Goal: Register for event/course: Register for event/course

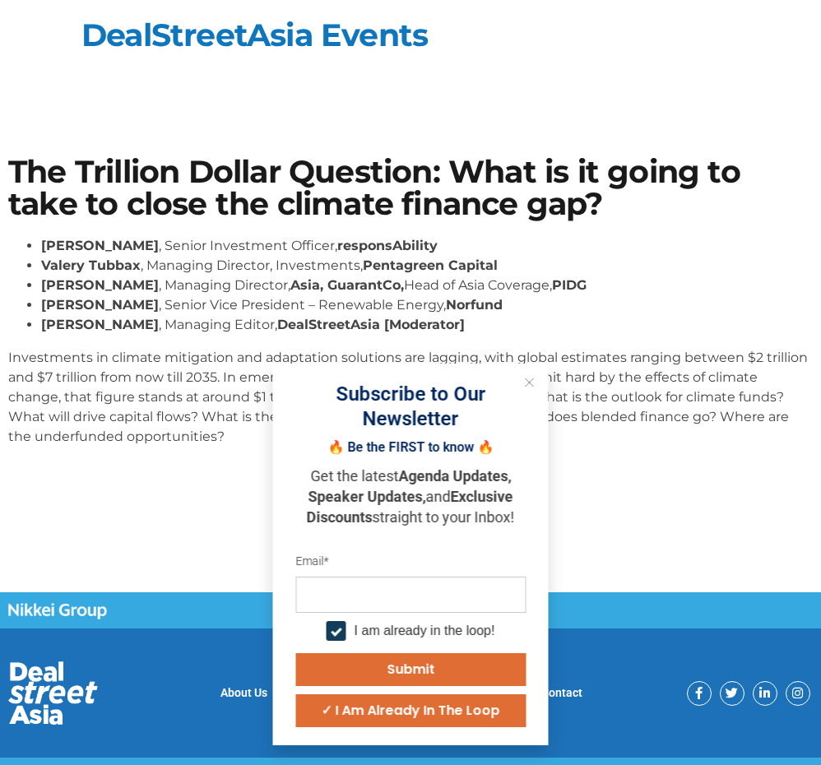
click at [527, 380] on icon "Close" at bounding box center [530, 383] width 10 height 10
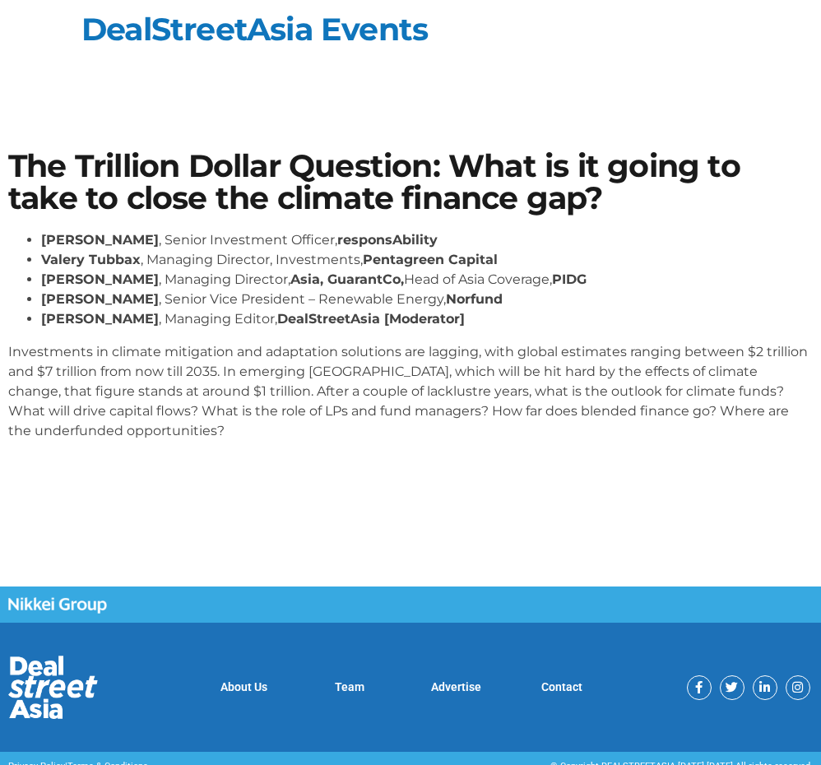
scroll to position [9, 0]
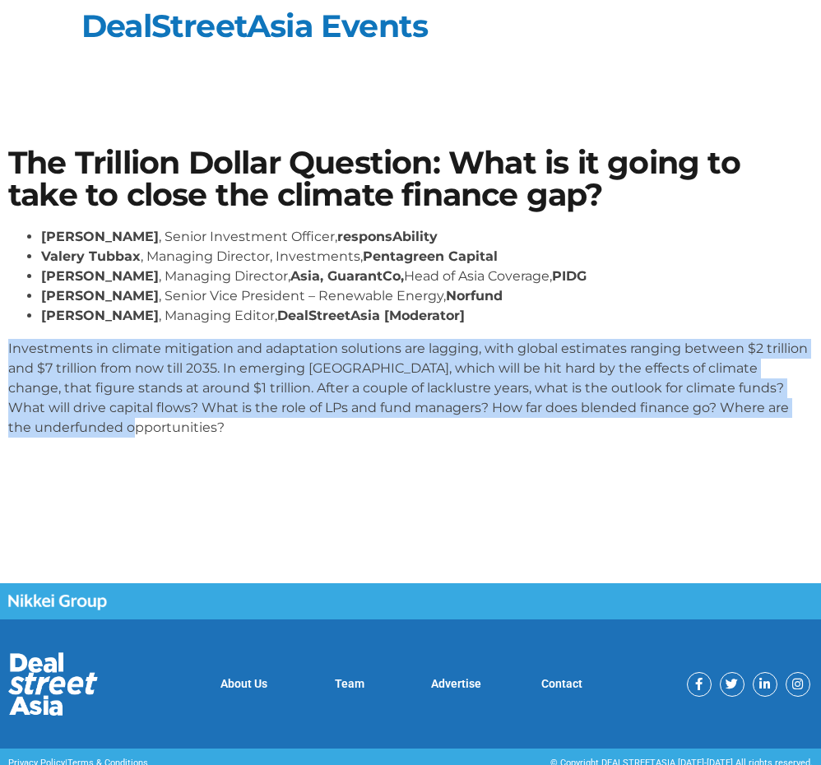
drag, startPoint x: 115, startPoint y: 432, endPoint x: 7, endPoint y: 343, distance: 139.7
click at [7, 343] on div "The Trillion Dollar Question: What is it going to take to close the climate fin…" at bounding box center [410, 299] width 821 height 320
copy p "Investments in climate mitigation and adaptation solutions are lagging, with gl…"
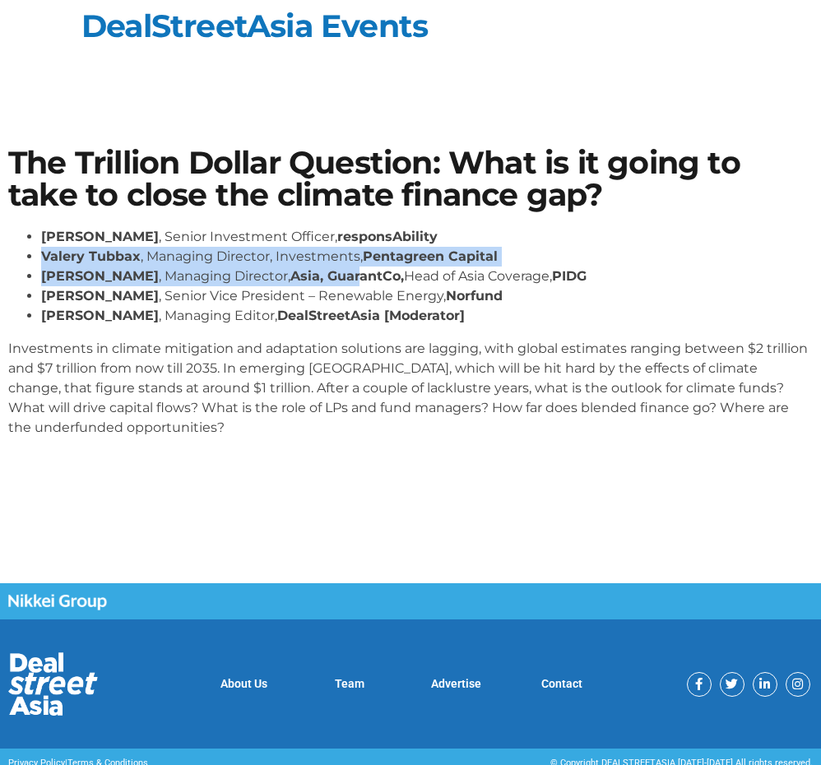
drag, startPoint x: 318, startPoint y: 245, endPoint x: 346, endPoint y: 268, distance: 36.9
click at [346, 268] on ul "Kean Ng , Senior Investment Officer, responsAbility Valery Tubbax , Managing Di…" at bounding box center [410, 276] width 805 height 99
click at [346, 268] on strong "Asia, GuarantCo," at bounding box center [347, 276] width 114 height 16
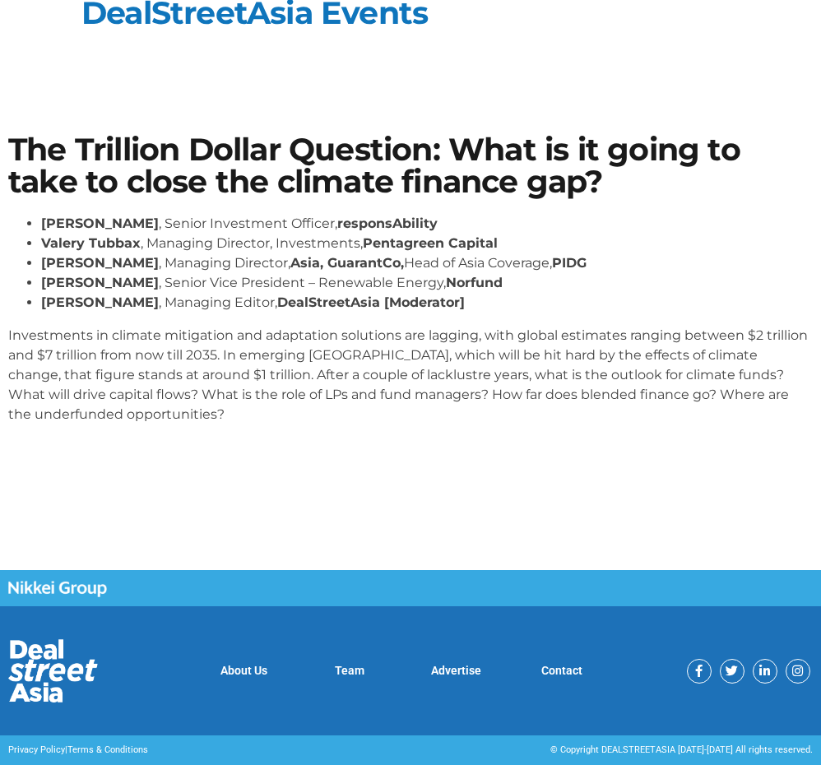
scroll to position [21, 0]
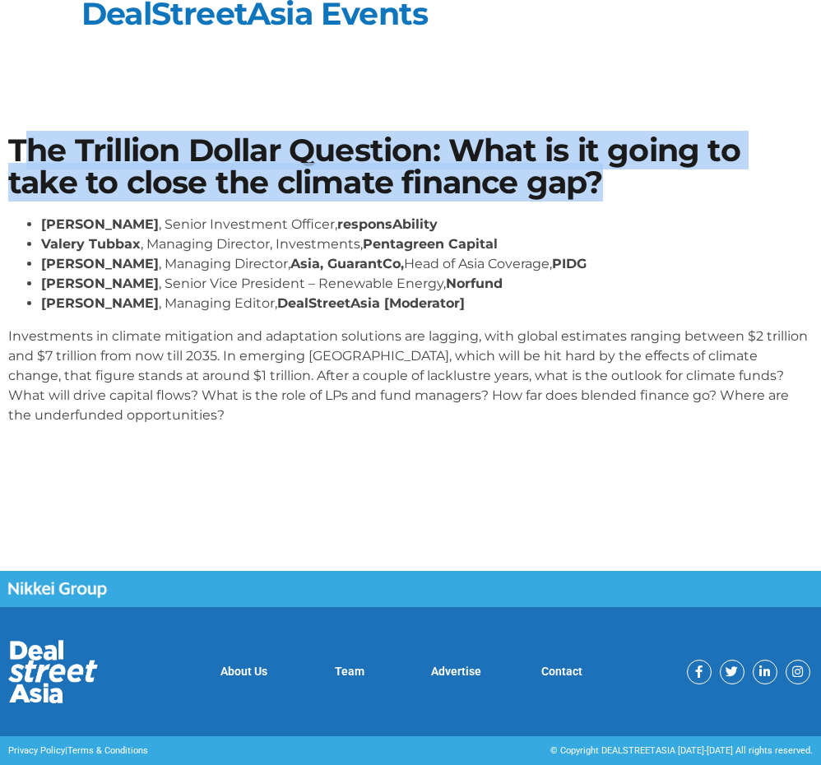
drag, startPoint x: 620, startPoint y: 194, endPoint x: 21, endPoint y: 132, distance: 602.1
click at [21, 135] on h1 "The Trillion Dollar Question: What is it going to take to close the climate fin…" at bounding box center [410, 166] width 805 height 63
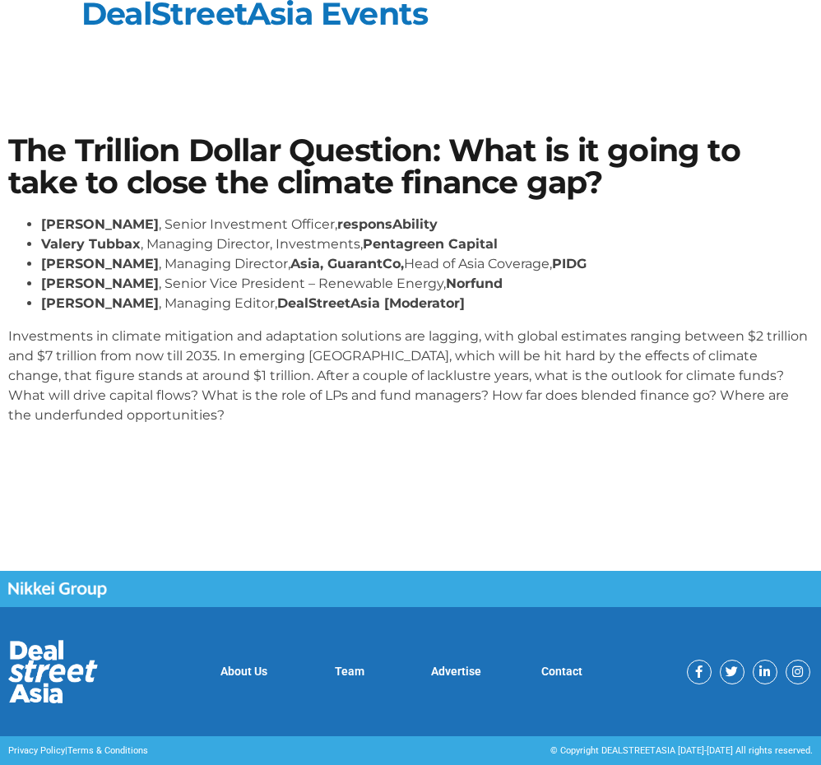
click at [27, 144] on h1 "The Trillion Dollar Question: What is it going to take to close the climate fin…" at bounding box center [410, 166] width 805 height 63
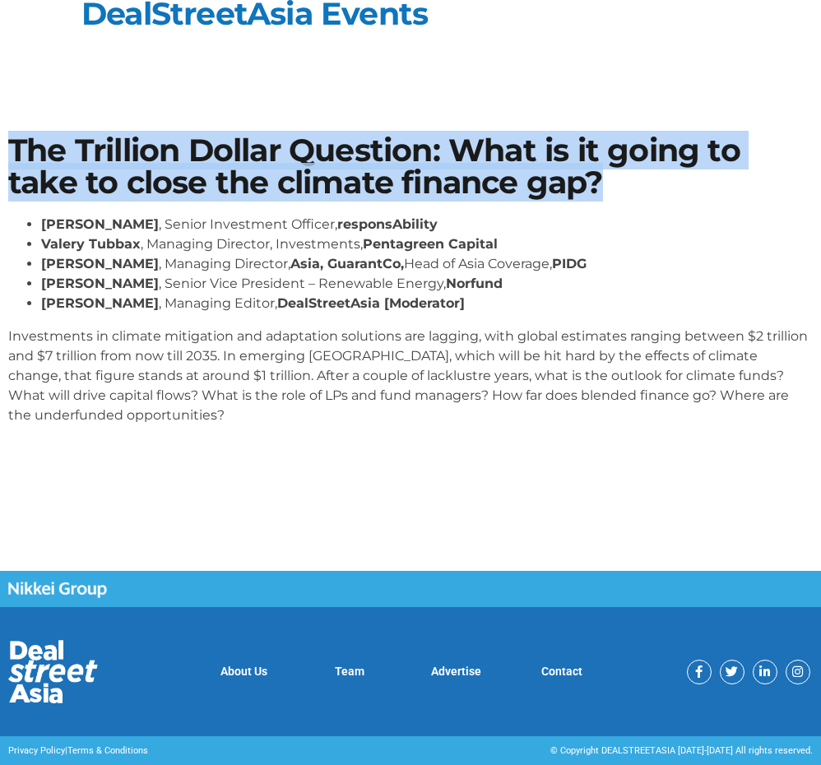
drag, startPoint x: 12, startPoint y: 141, endPoint x: 616, endPoint y: 162, distance: 605.1
click at [616, 163] on h1 "The Trillion Dollar Question: What is it going to take to close the climate fin…" at bounding box center [410, 166] width 805 height 63
copy h1 "The Trillion Dollar Question: What is it going to take to close the climate fin…"
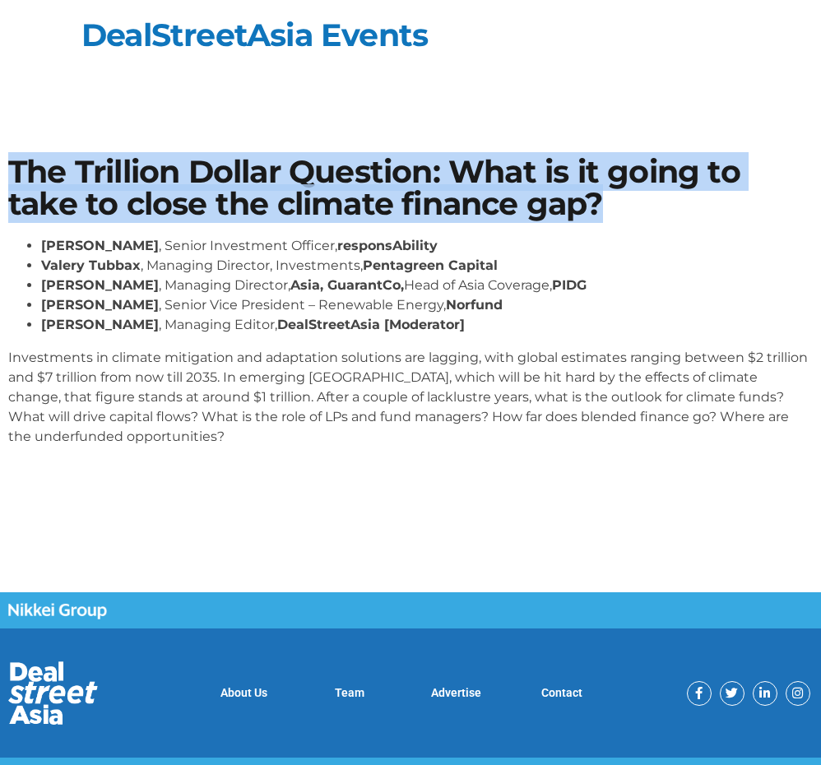
scroll to position [0, 0]
click at [609, 193] on h1 "The Trillion Dollar Question: What is it going to take to close the climate fin…" at bounding box center [410, 187] width 805 height 63
drag, startPoint x: 602, startPoint y: 211, endPoint x: 10, endPoint y: 169, distance: 593.9
click at [10, 169] on h1 "The Trillion Dollar Question: What is it going to take to close the climate fin…" at bounding box center [410, 187] width 805 height 63
copy h1 "The Trillion Dollar Question: What is it going to take to close the climate fin…"
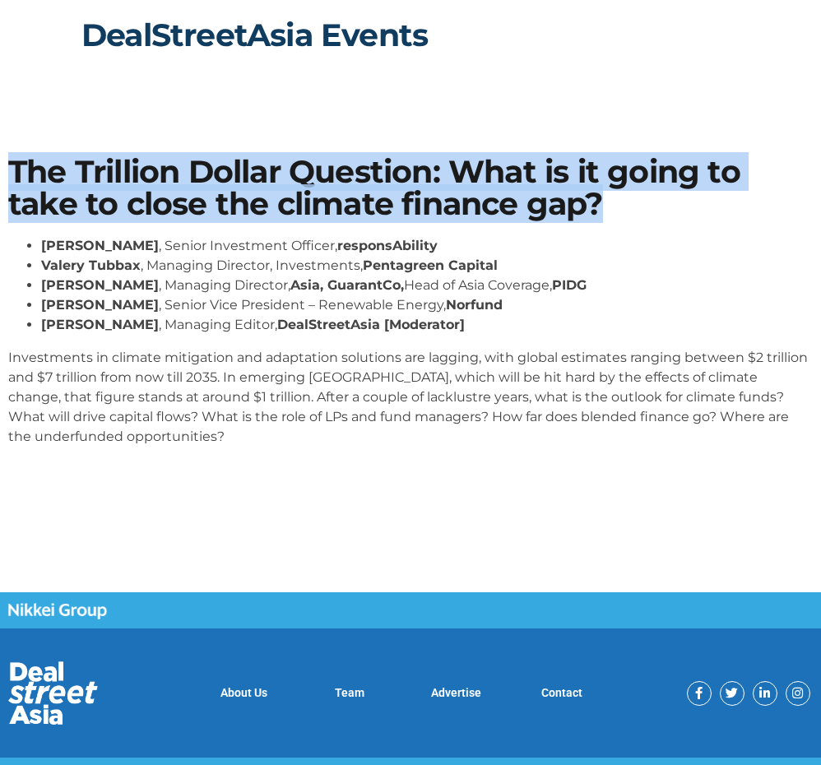
scroll to position [-4, 0]
click at [319, 35] on link "DealStreetAsia Events" at bounding box center [254, 35] width 346 height 39
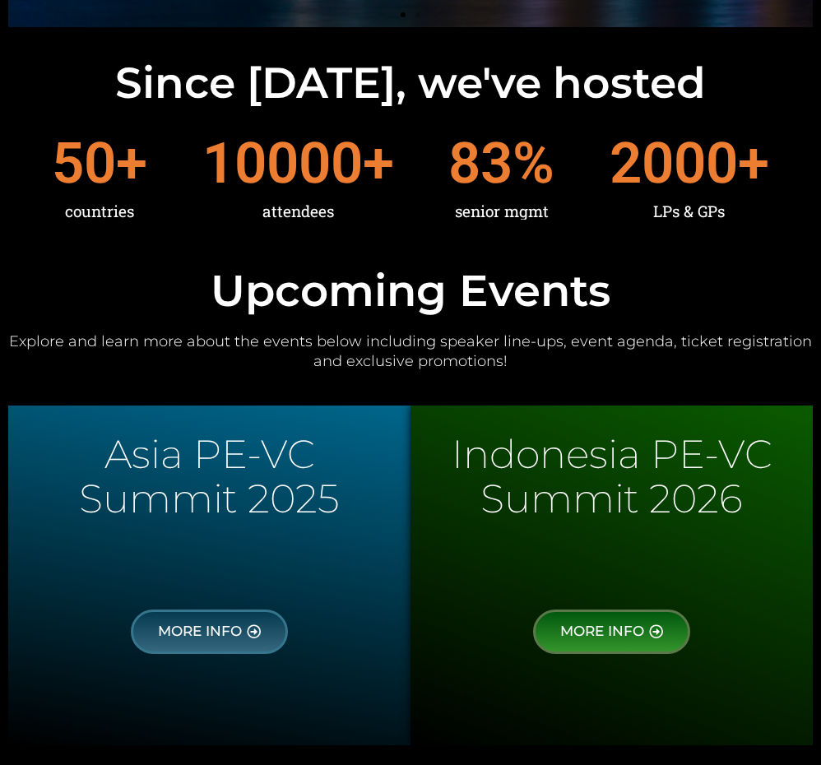
scroll to position [726, 0]
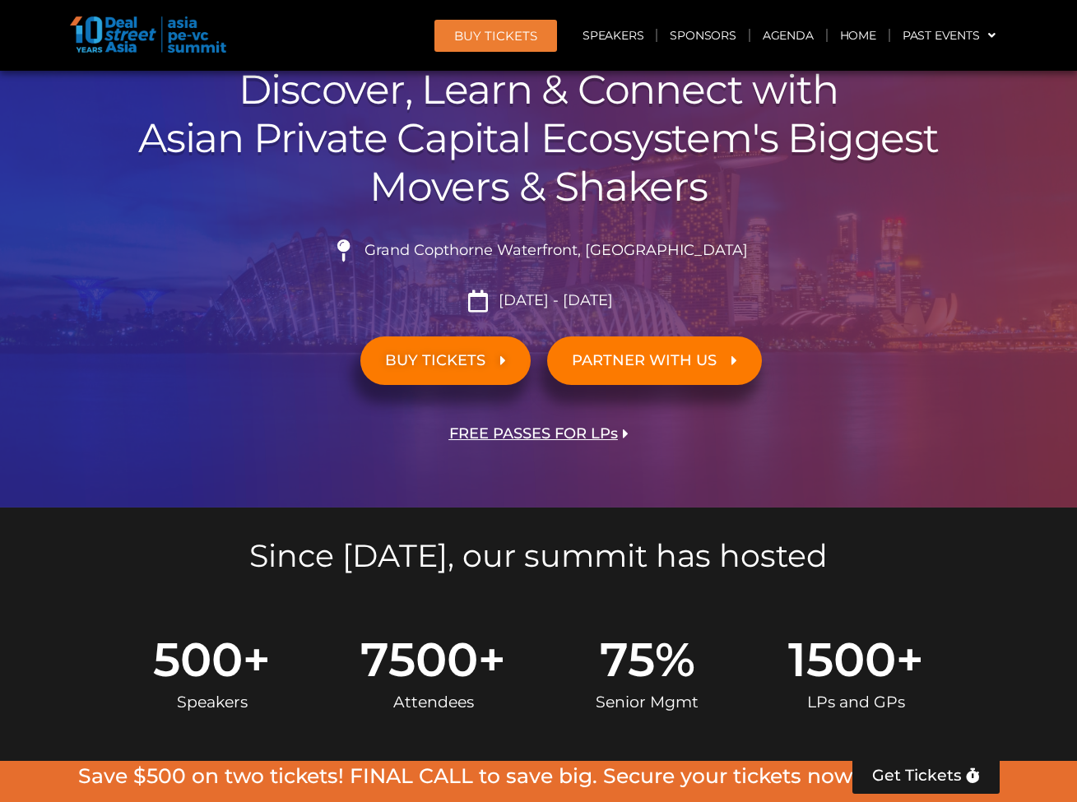
scroll to position [267, 0]
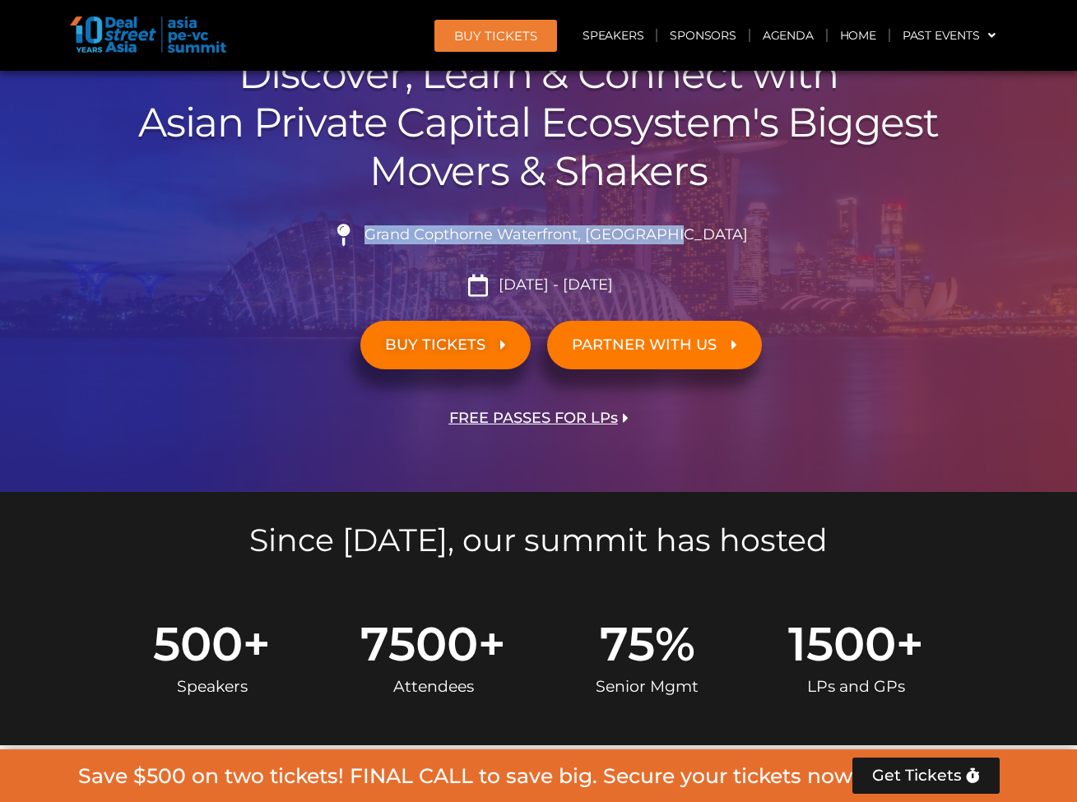
drag, startPoint x: 406, startPoint y: 228, endPoint x: 724, endPoint y: 231, distance: 317.6
click at [724, 231] on li "Grand Copthorne Waterfront, [GEOGRAPHIC_DATA]​" at bounding box center [539, 242] width 922 height 36
copy span "Grand Copthorne Waterfront, [GEOGRAPHIC_DATA]​"
click at [591, 232] on span "Grand Copthorne Waterfront, [GEOGRAPHIC_DATA]​" at bounding box center [554, 235] width 388 height 18
copy span "Grand Copthorne Waterfront, [GEOGRAPHIC_DATA]​"
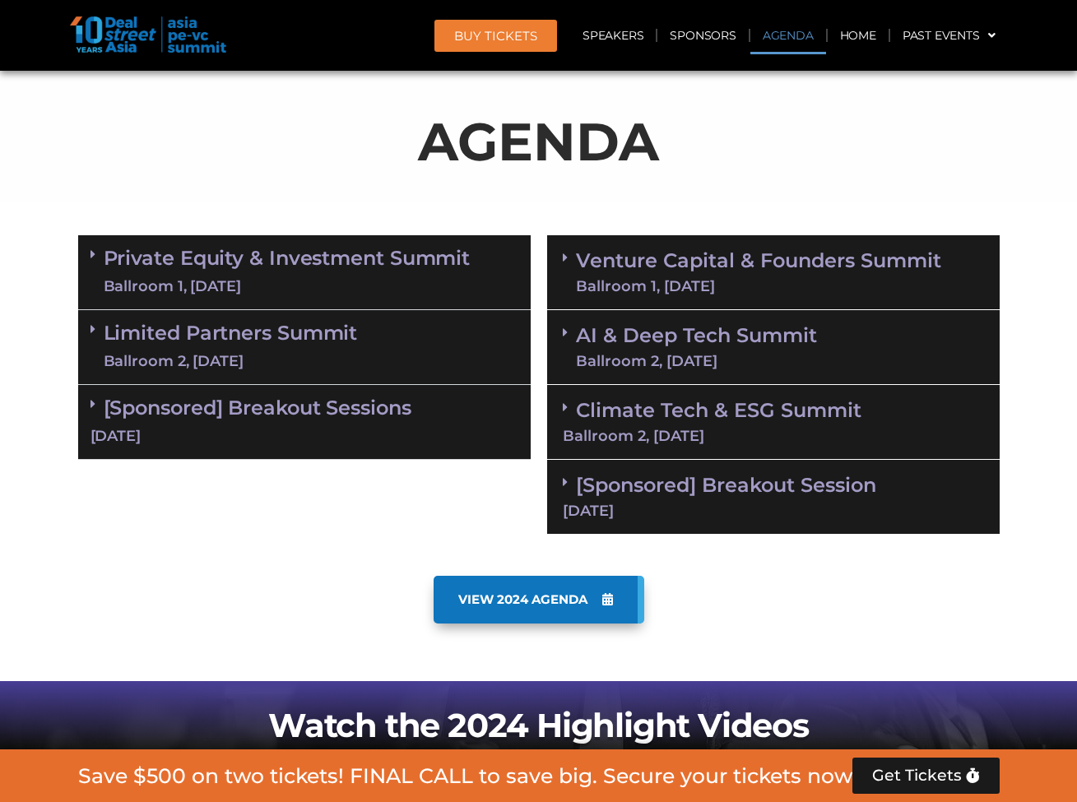
scroll to position [960, 0]
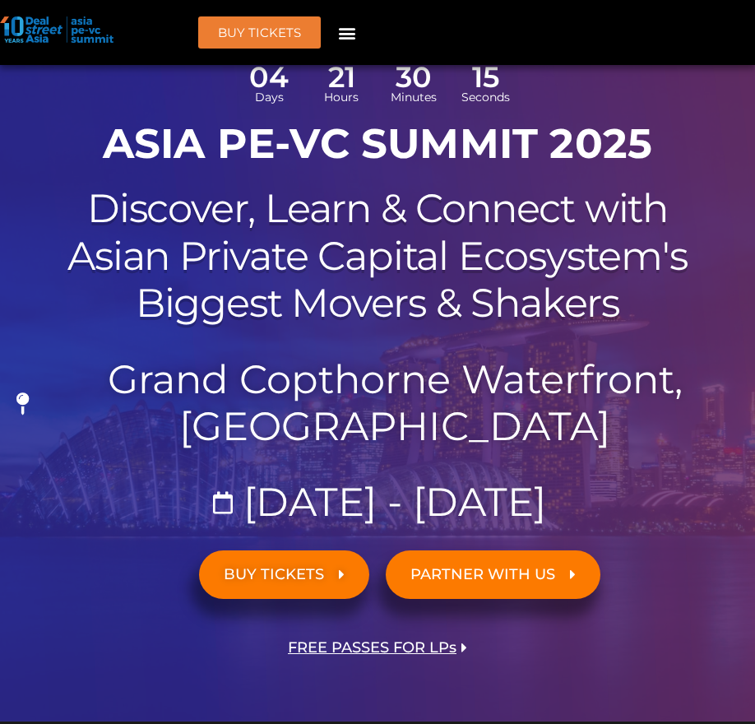
scroll to position [501, 0]
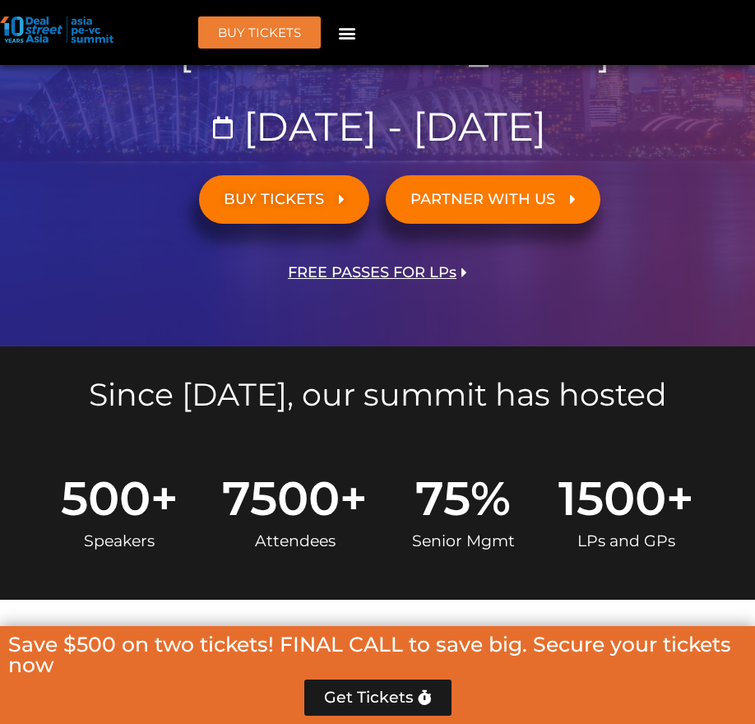
click at [415, 271] on span "FREE PASSES FOR LPs" at bounding box center [372, 273] width 169 height 16
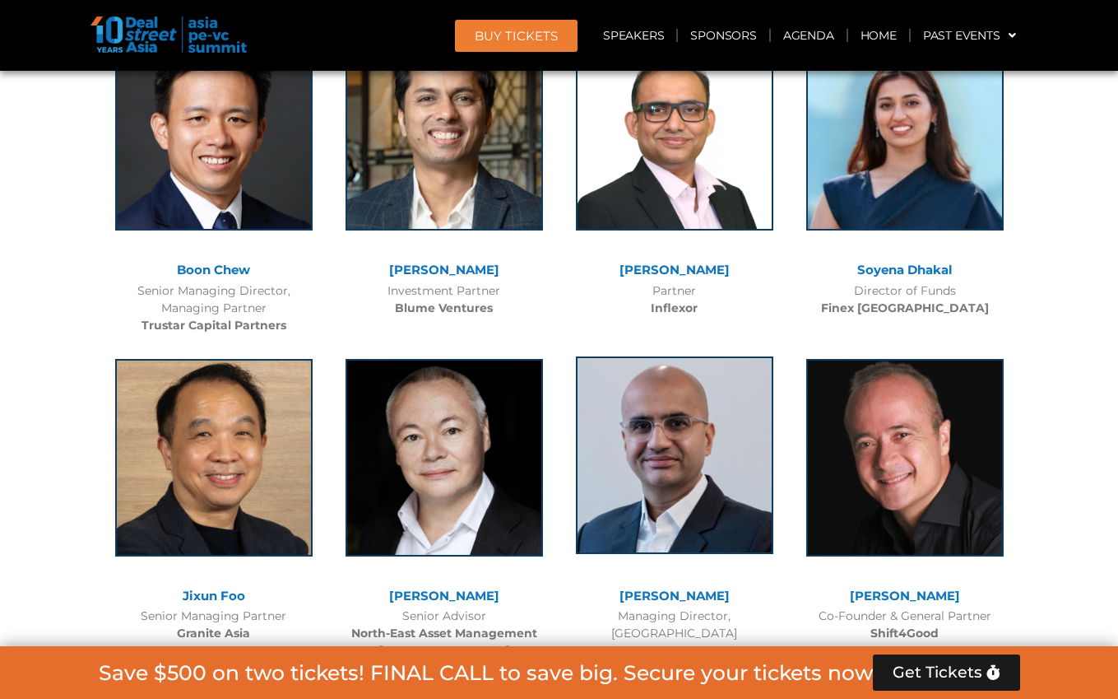
scroll to position [8034, 0]
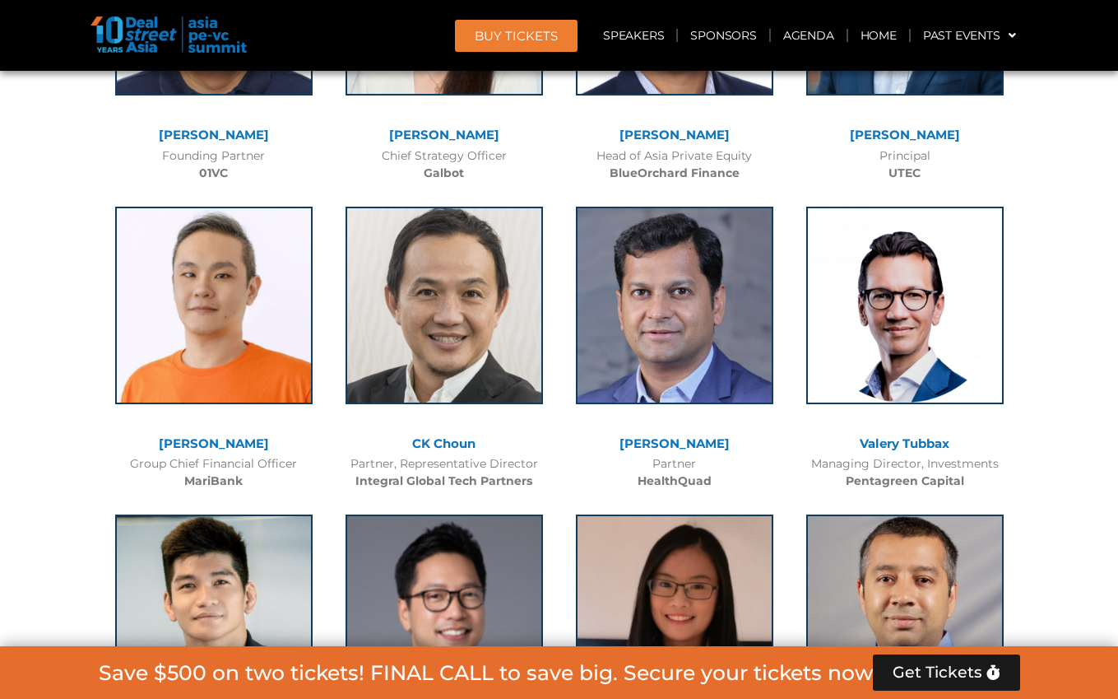
click at [754, 437] on div "Valery Tubbax" at bounding box center [905, 444] width 214 height 14
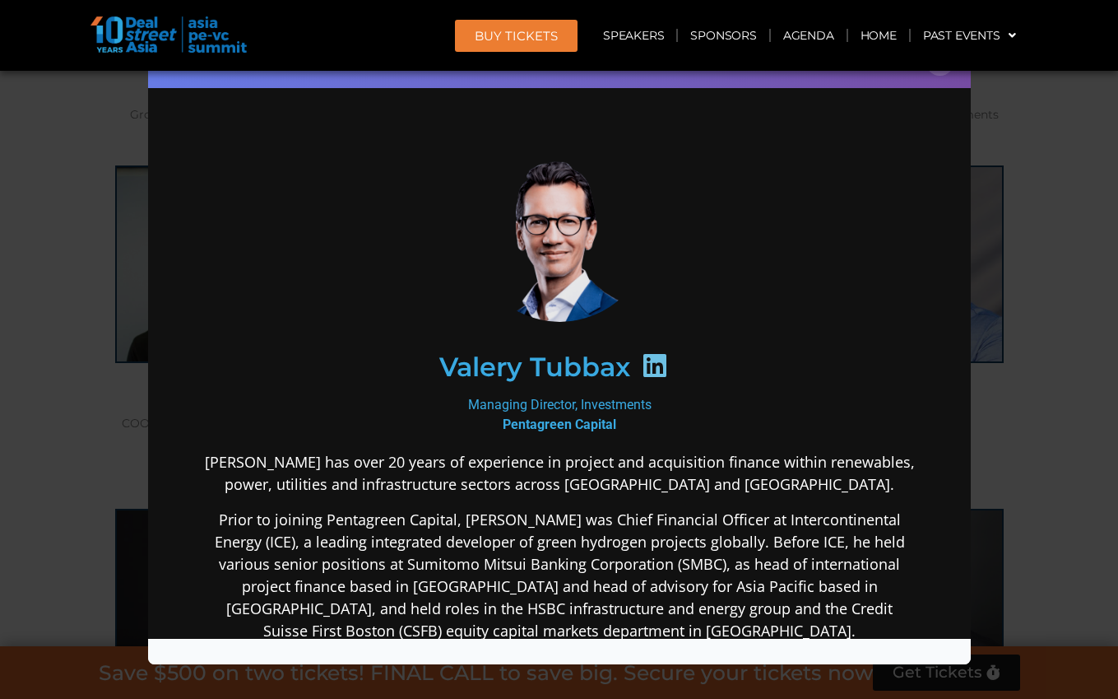
scroll to position [-1, 0]
click at [754, 174] on div "Speaker Profile ×" at bounding box center [559, 349] width 1118 height 699
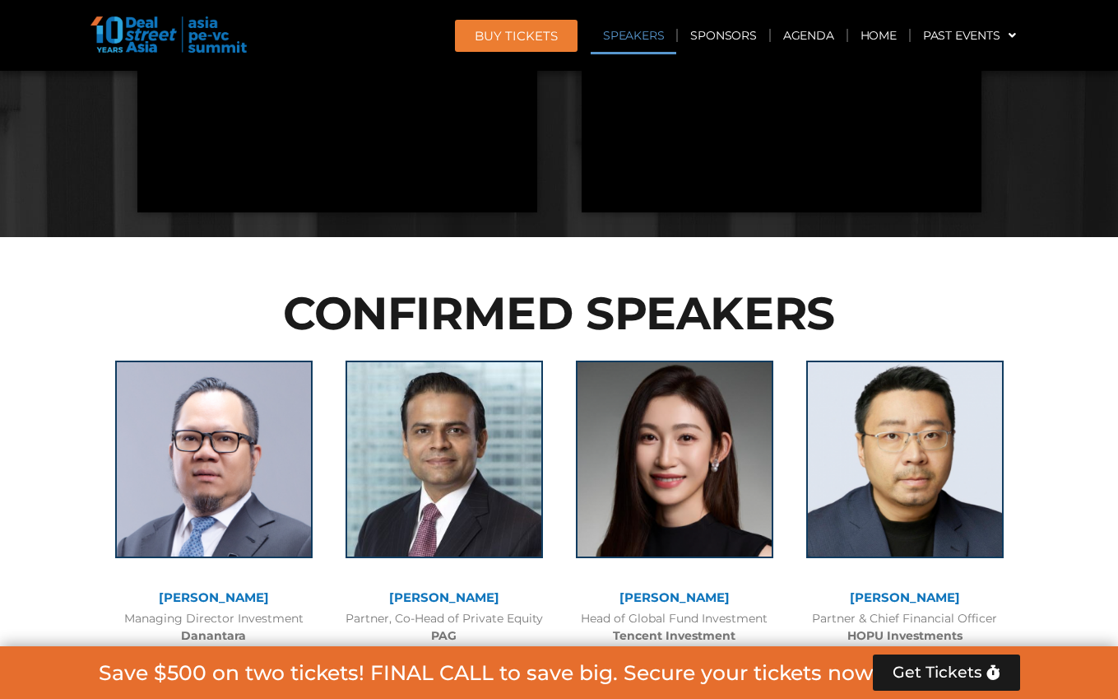
scroll to position [1676, 0]
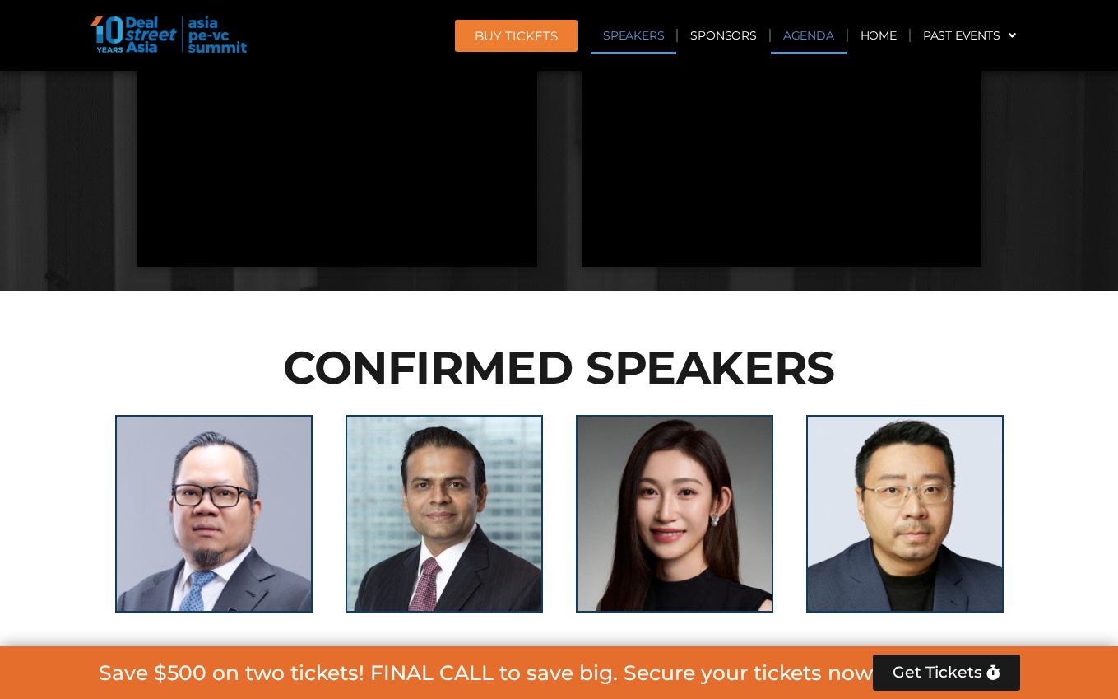
click at [754, 33] on link "Agenda" at bounding box center [809, 35] width 76 height 38
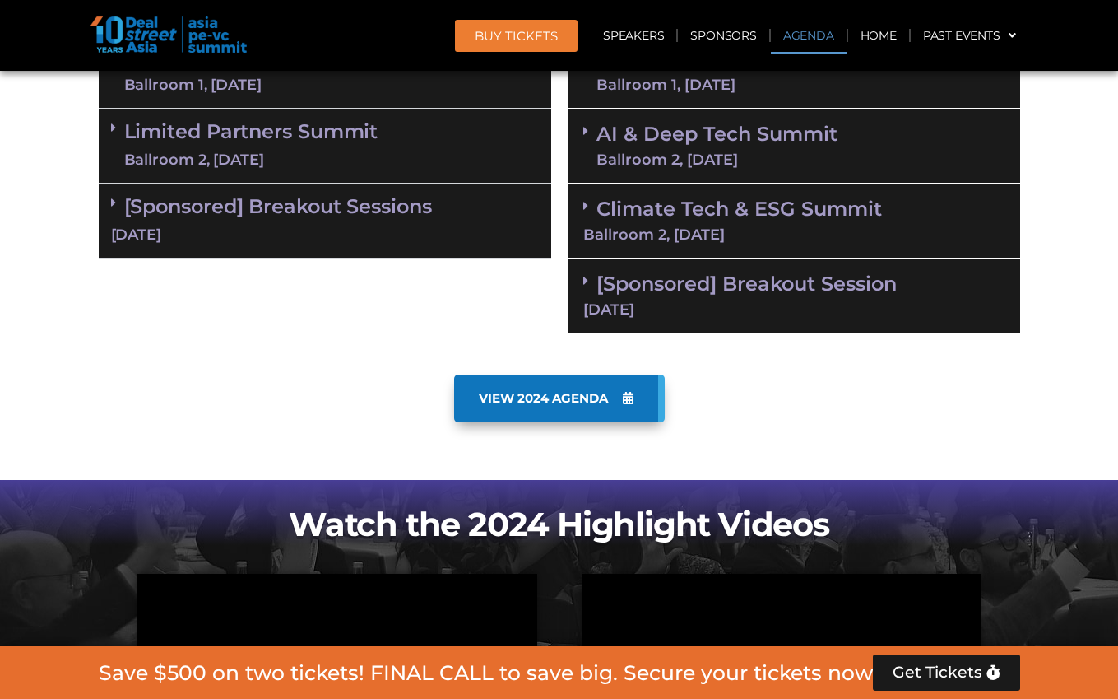
scroll to position [946, 0]
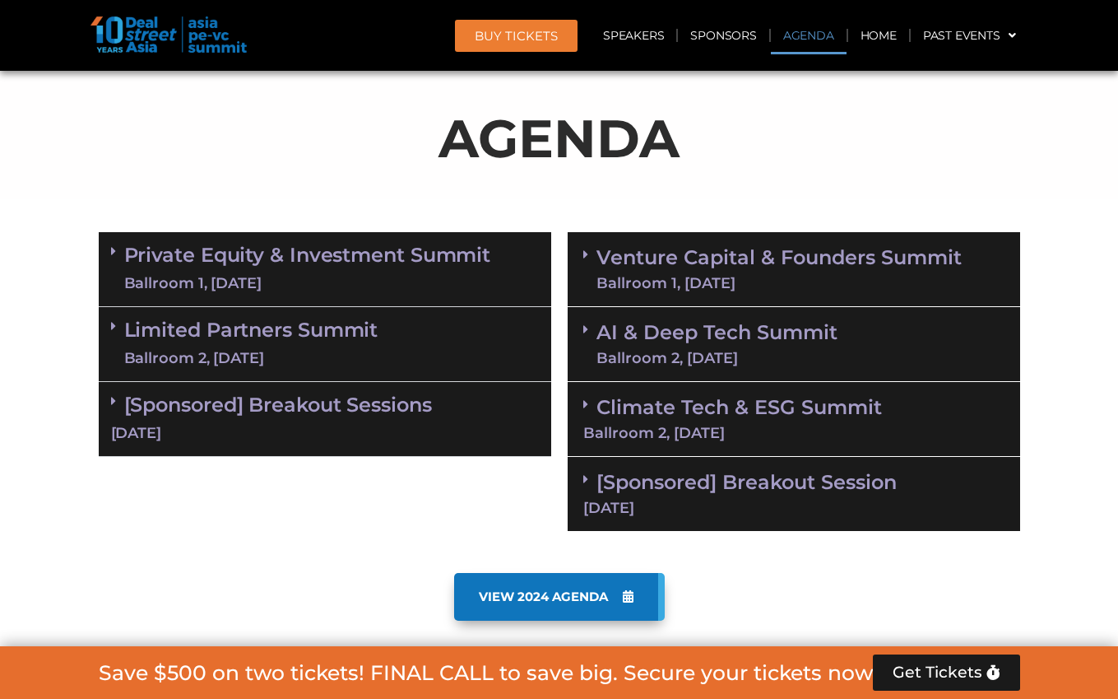
click at [703, 255] on link "Venture Capital & Founders​ Summit Ballroom 1, 11 Sept" at bounding box center [779, 269] width 365 height 43
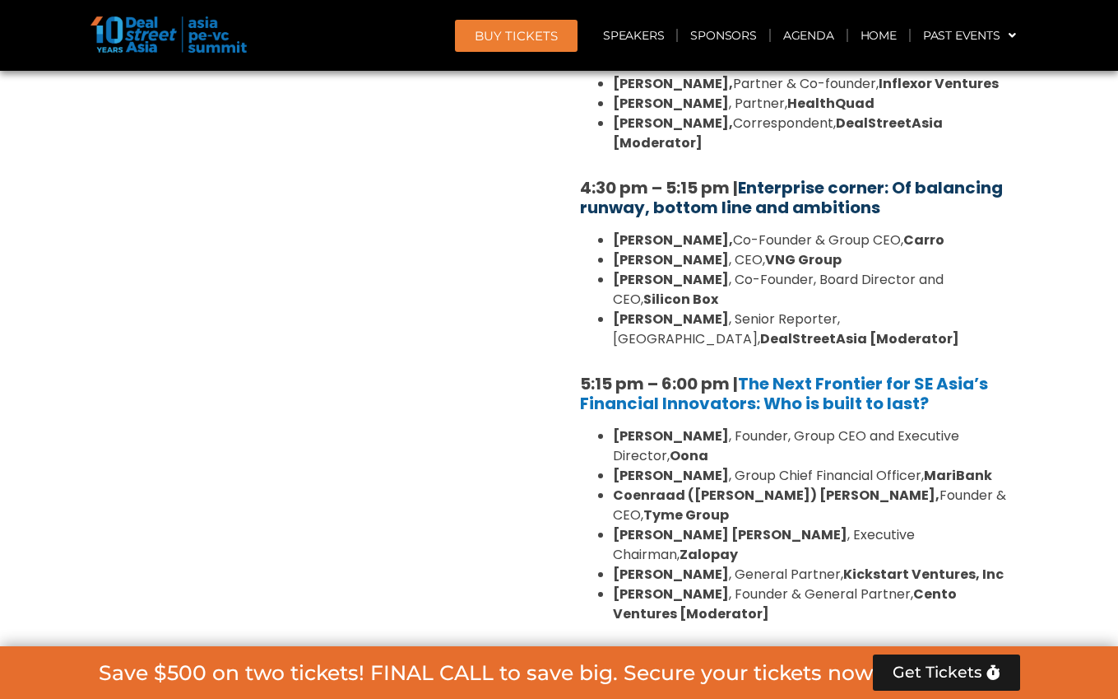
scroll to position [2964, 0]
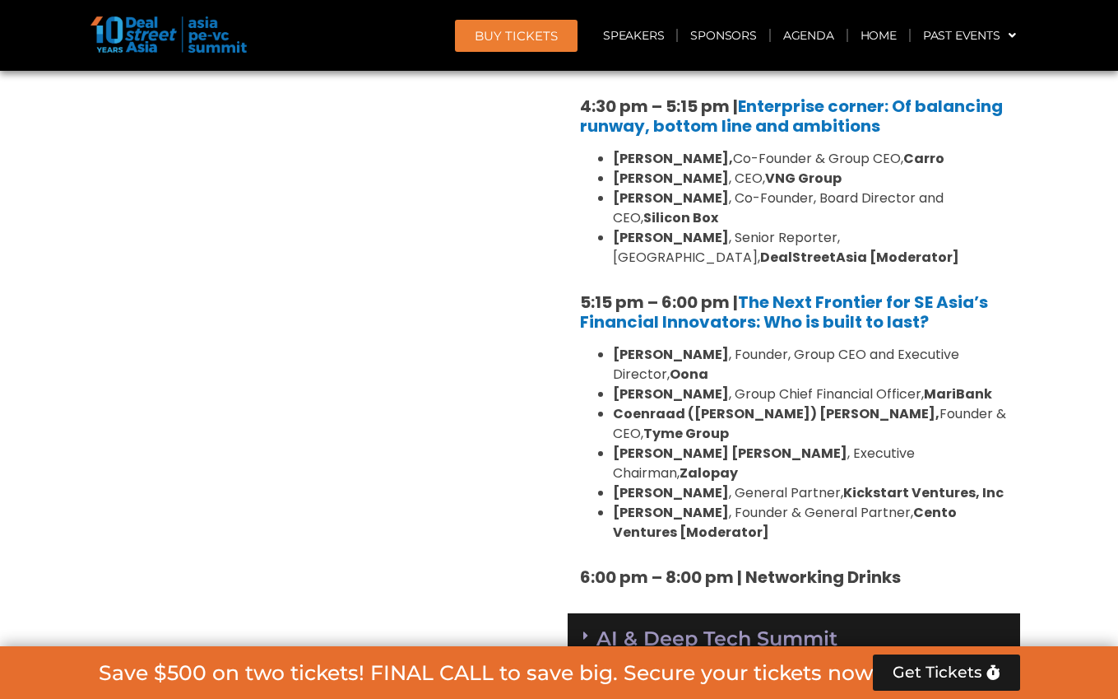
click at [722, 629] on link "AI & Deep Tech Summit Ballroom 2, 11 Sept" at bounding box center [717, 650] width 241 height 43
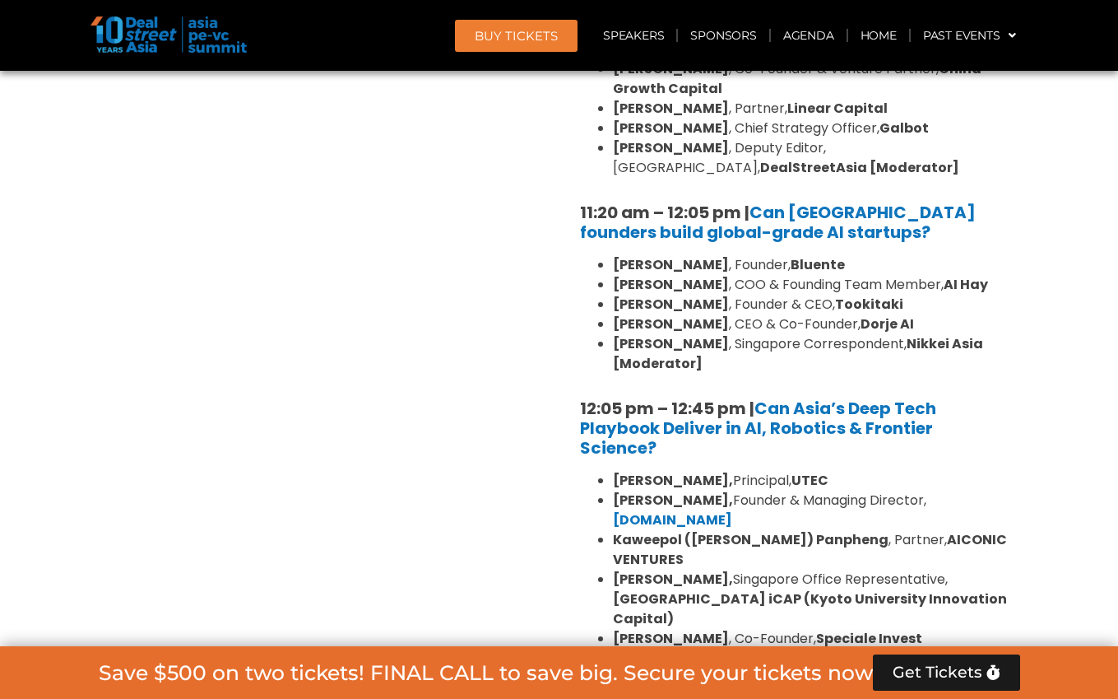
scroll to position [3990, 0]
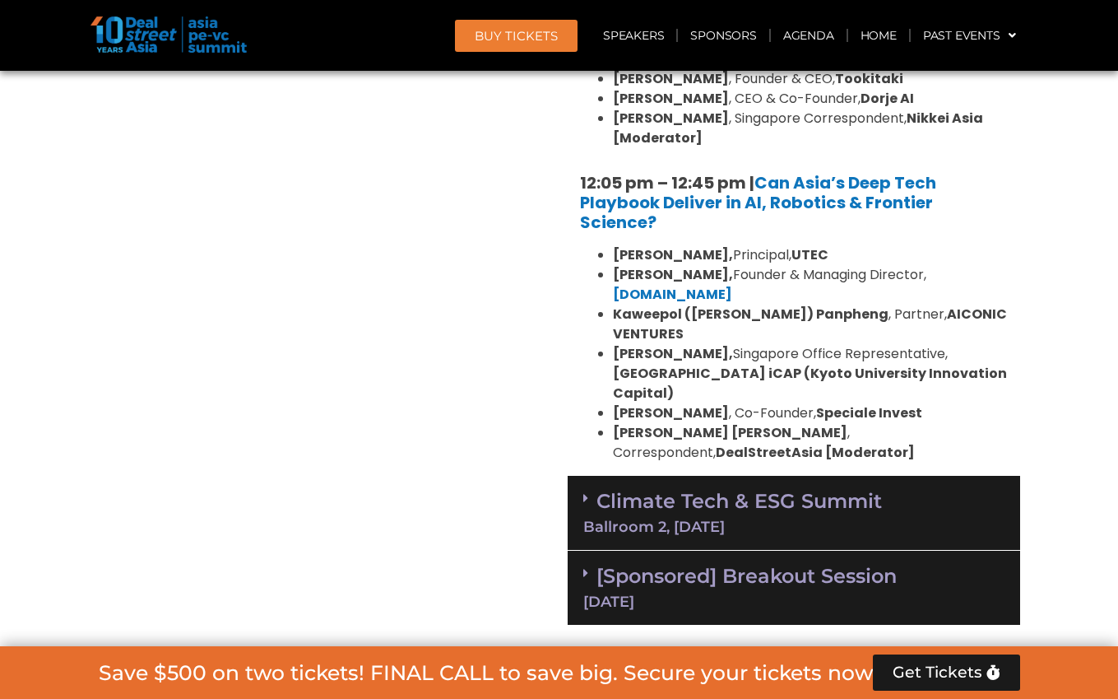
click at [754, 476] on div "Climate Tech & ESG Summit Ballroom 2, 11 Sept" at bounding box center [794, 513] width 453 height 75
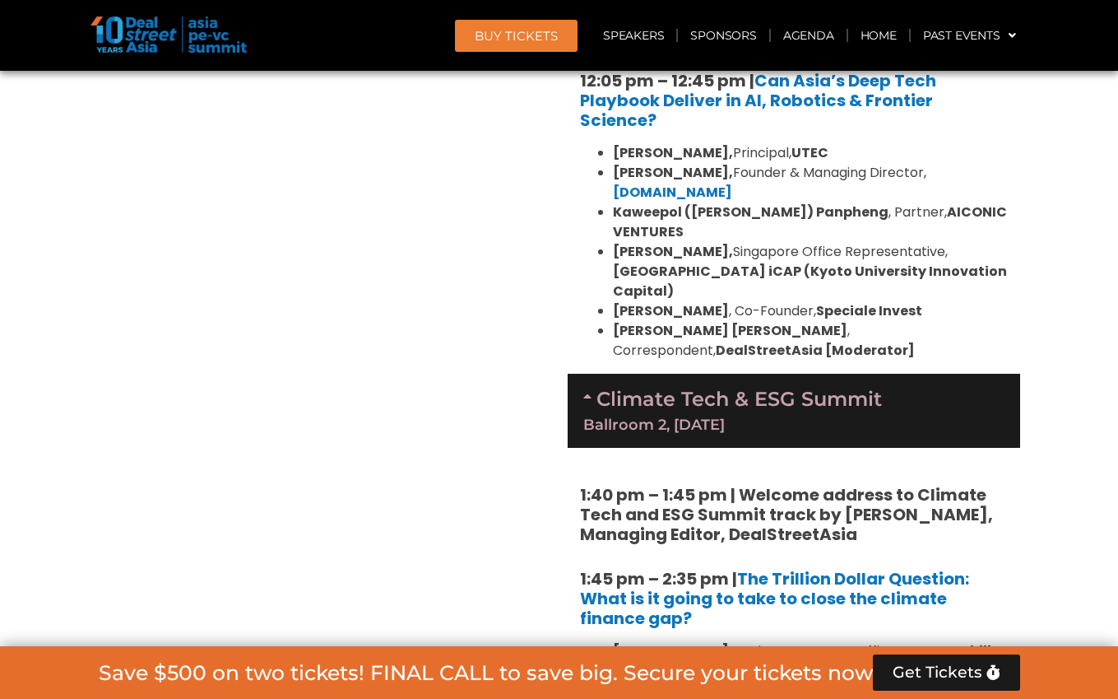
scroll to position [4159, 0]
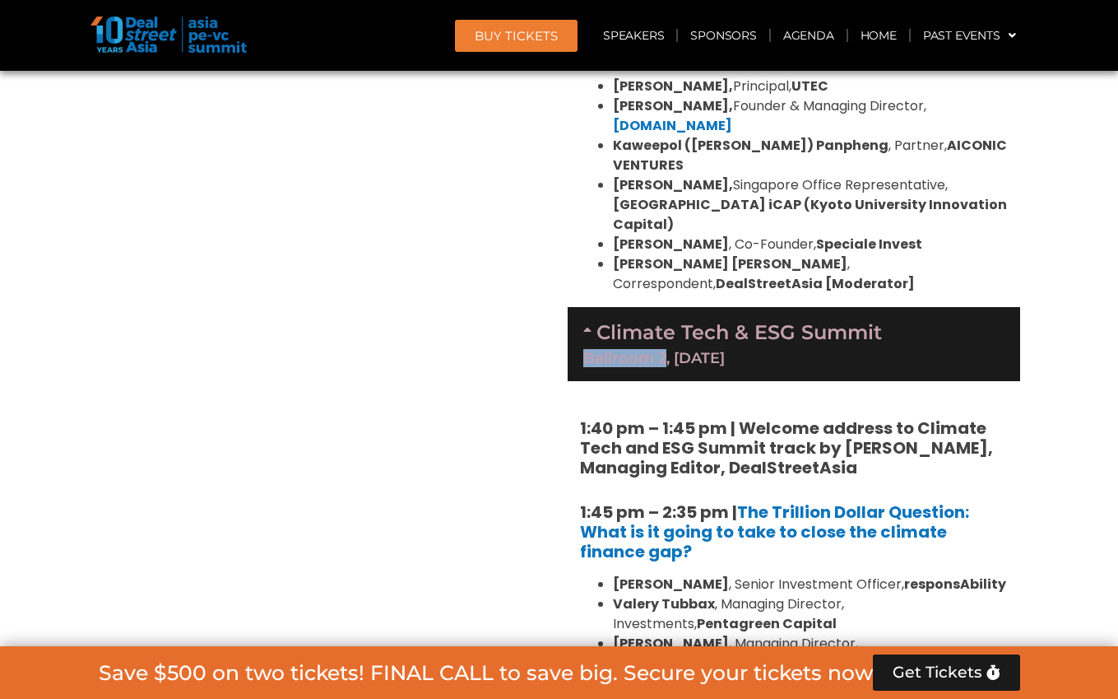
drag, startPoint x: 574, startPoint y: 201, endPoint x: 666, endPoint y: 201, distance: 91.3
click at [666, 307] on div "Climate Tech & ESG Summit Ballroom 2, 11 Sept" at bounding box center [794, 344] width 453 height 74
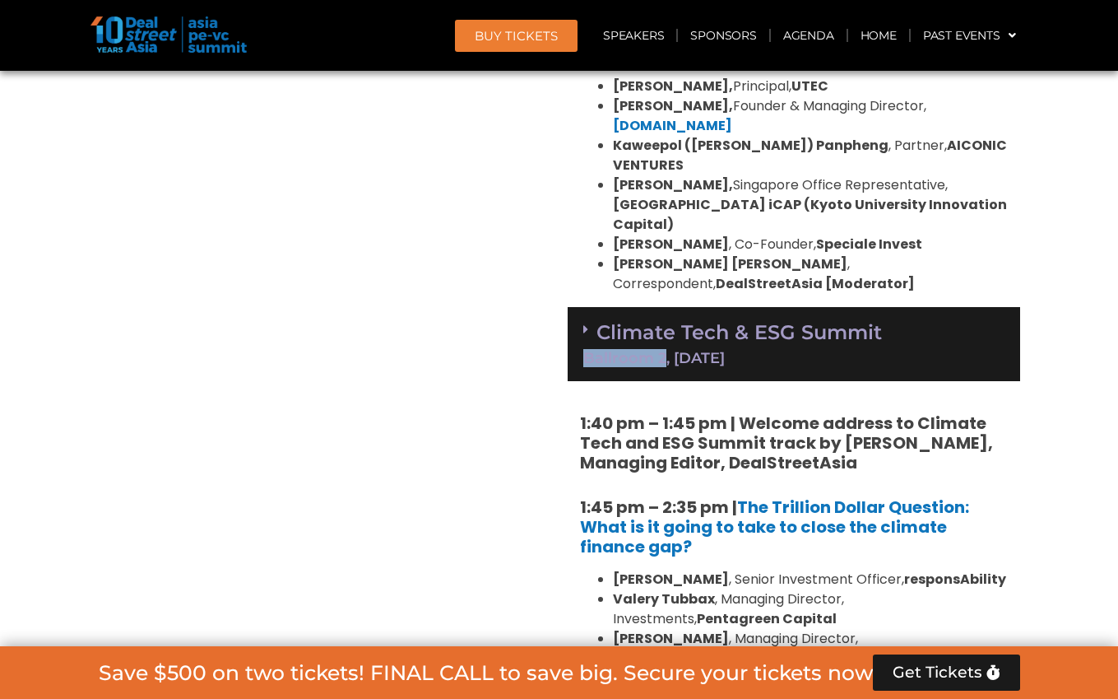
copy div "Ballroom 2"
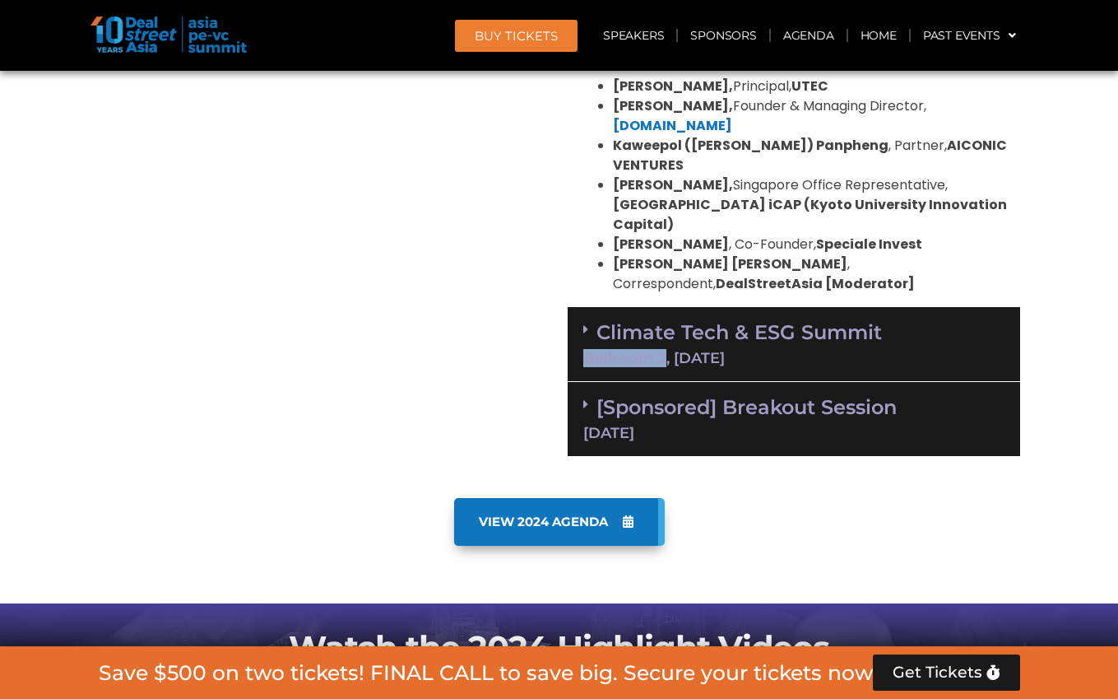
click at [662, 350] on div "Ballroom 2, [DATE]" at bounding box center [793, 357] width 421 height 15
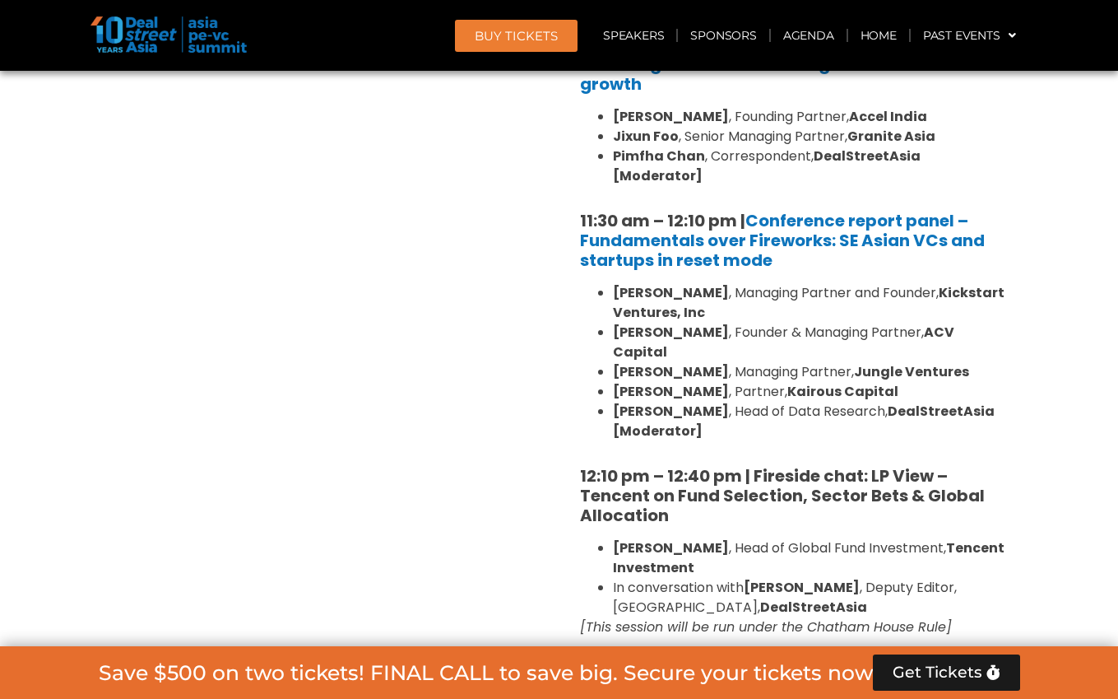
scroll to position [1622, 0]
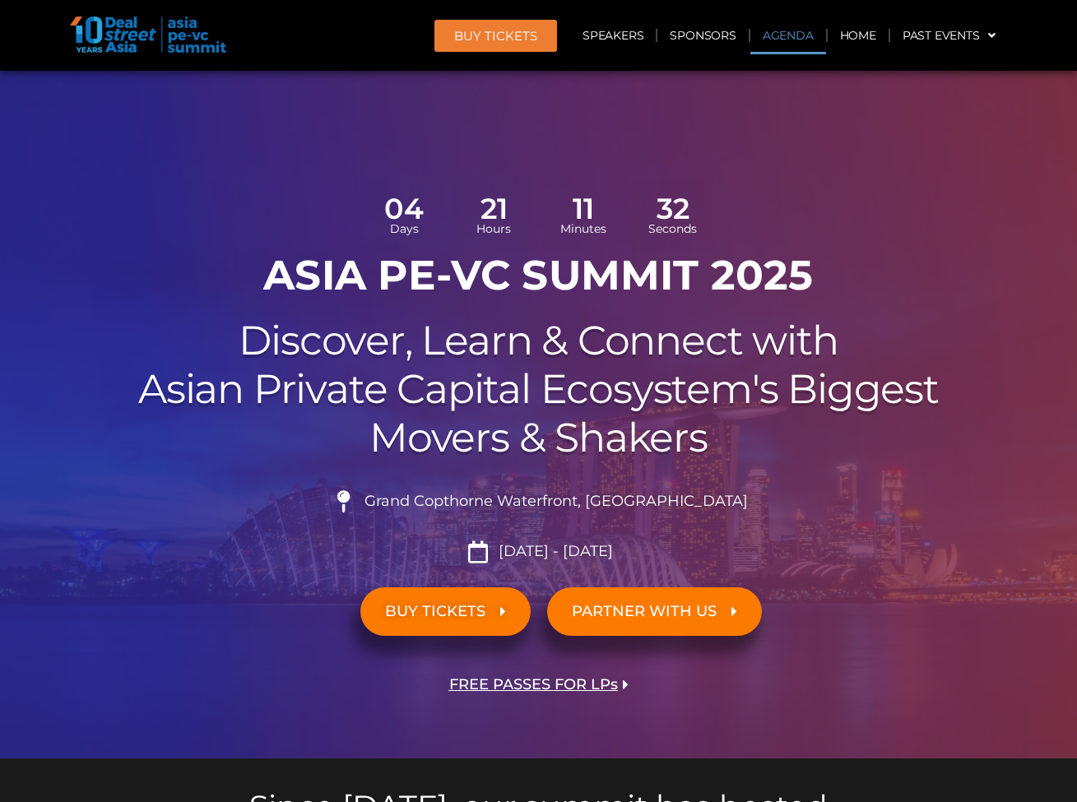
scroll to position [960, 0]
